Goal: Find specific page/section: Find specific page/section

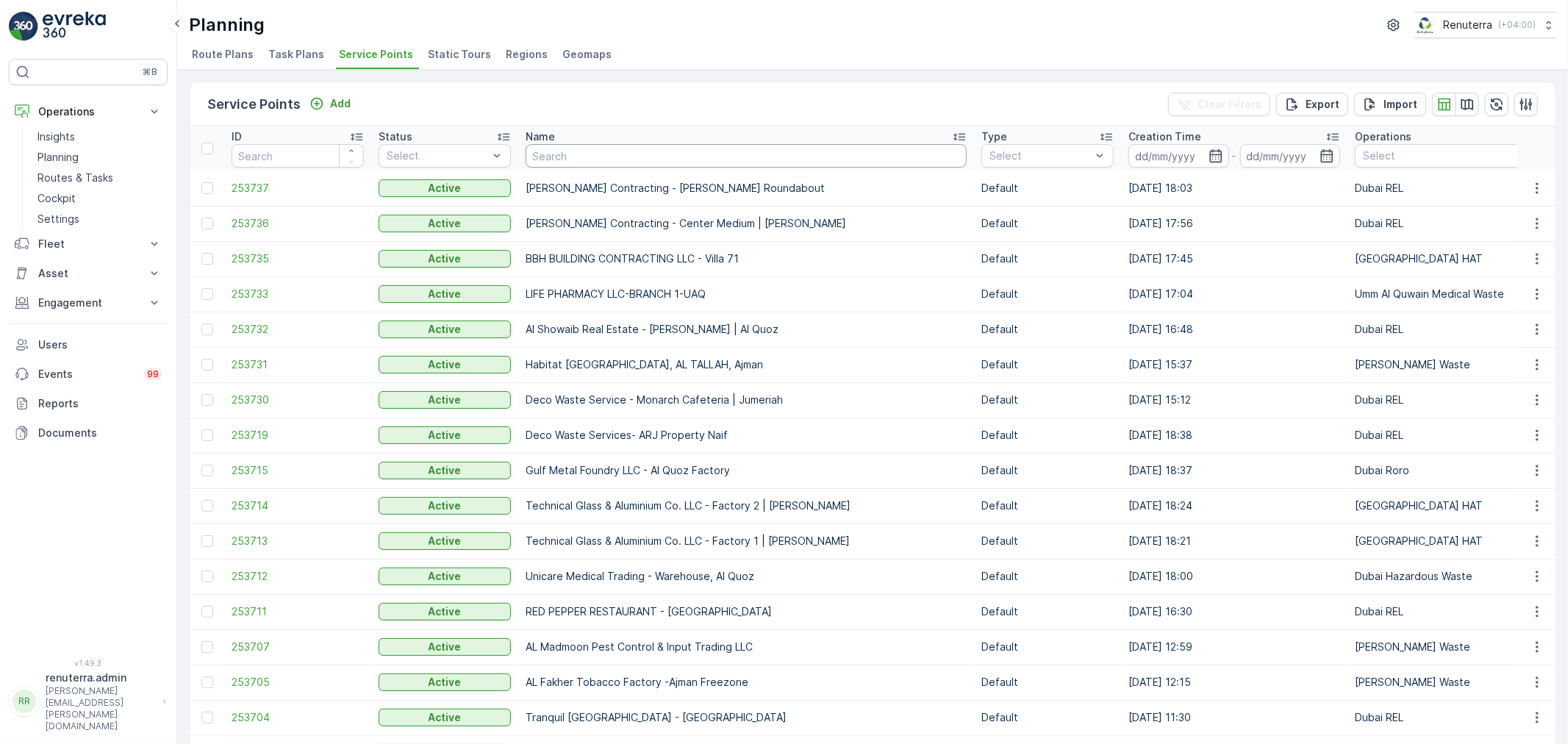
click at [553, 150] on input "text" at bounding box center [746, 155] width 441 height 23
type input "pak"
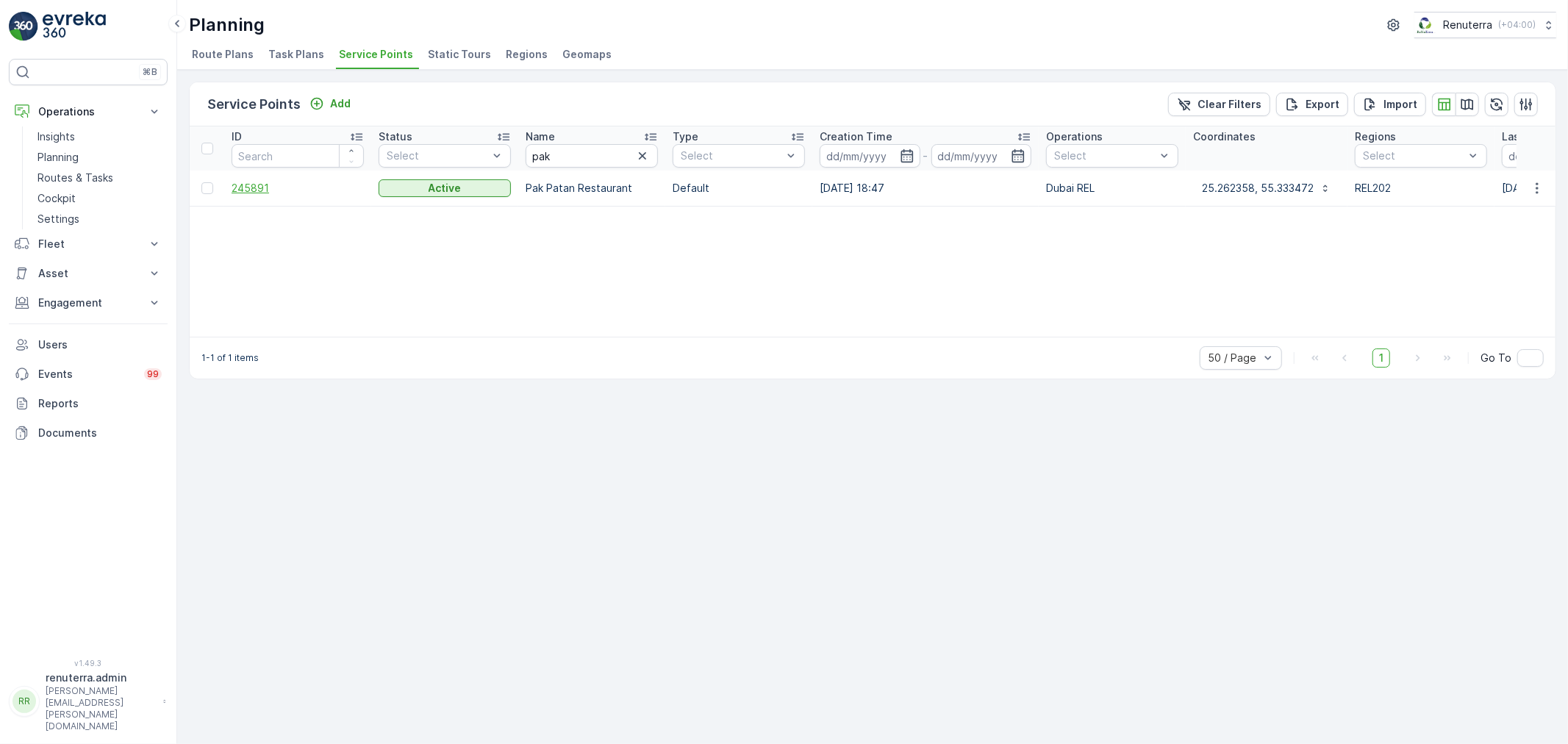
click at [238, 192] on span "245891" at bounding box center [297, 188] width 132 height 14
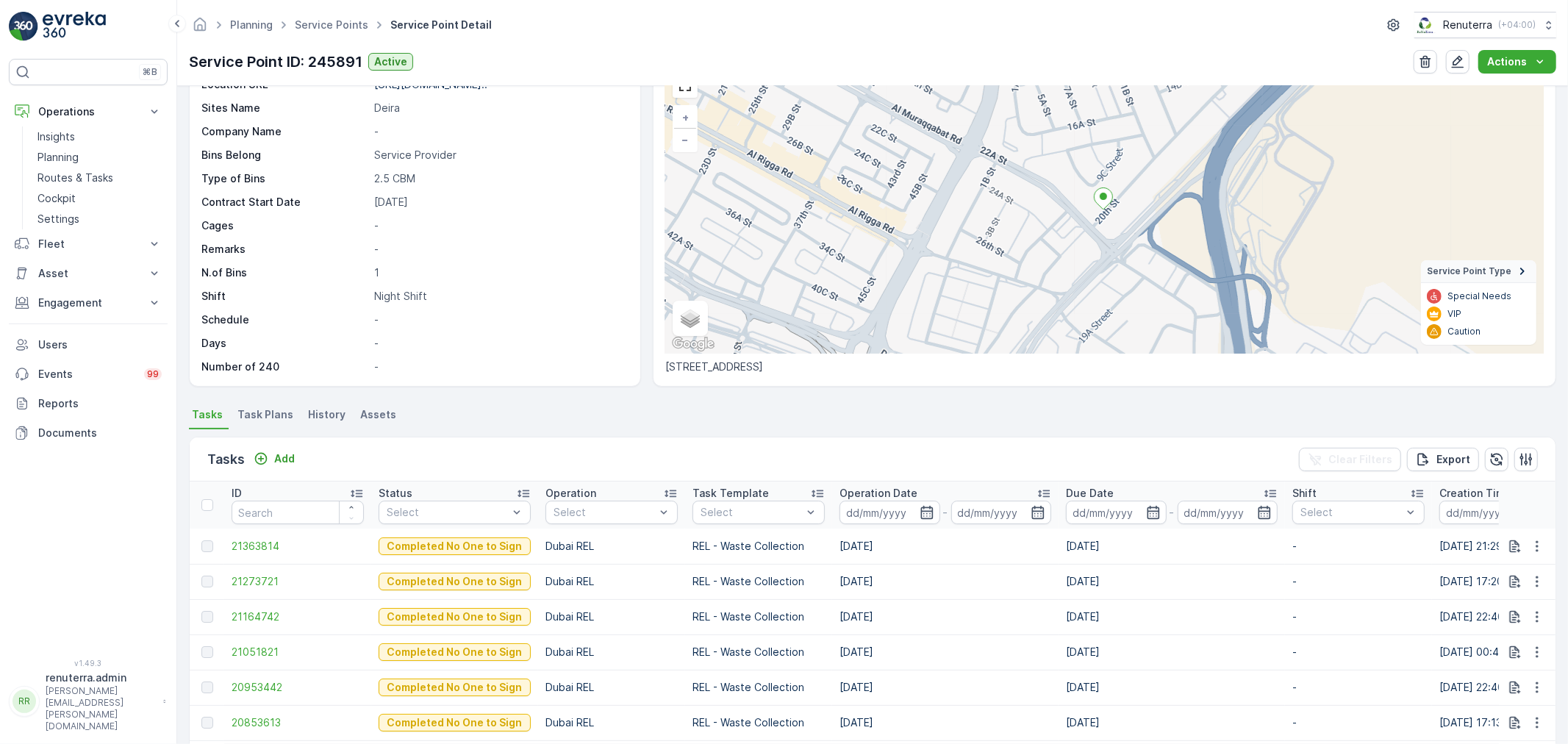
scroll to position [82, 0]
click at [263, 545] on span "21363814" at bounding box center [297, 543] width 132 height 14
